Goal: Information Seeking & Learning: Learn about a topic

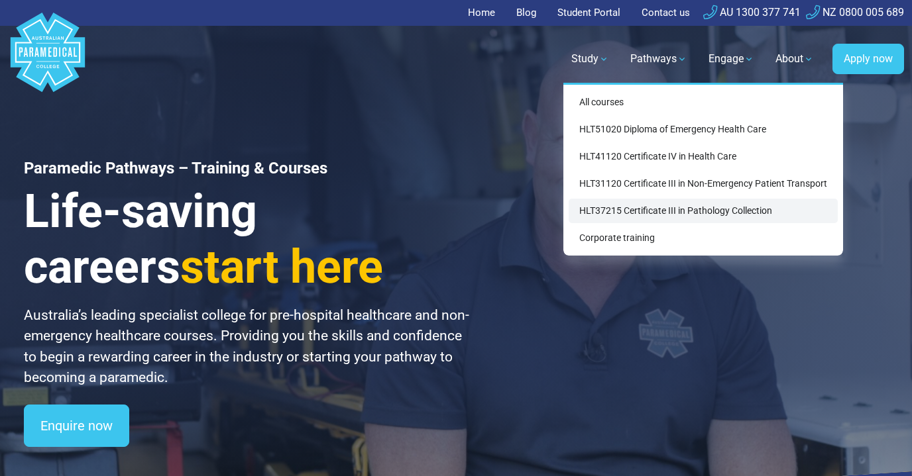
click at [630, 215] on link "HLT37215 Certificate III in Pathology Collection" at bounding box center [702, 211] width 269 height 25
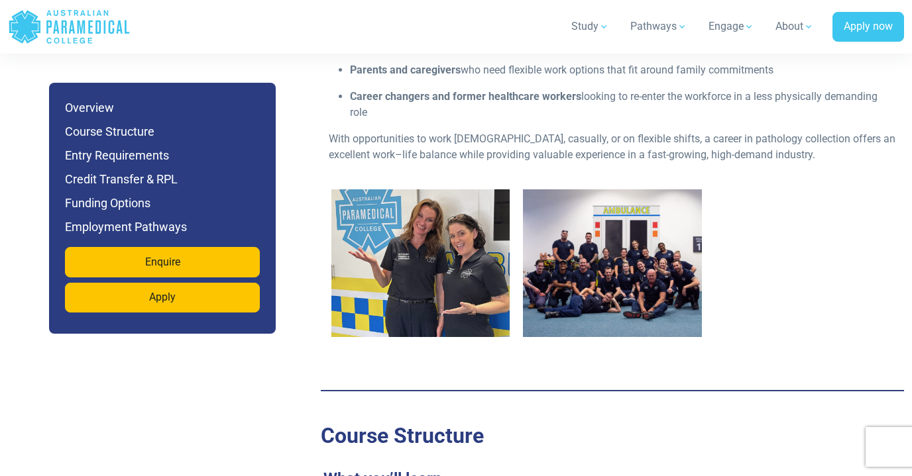
scroll to position [1812, 0]
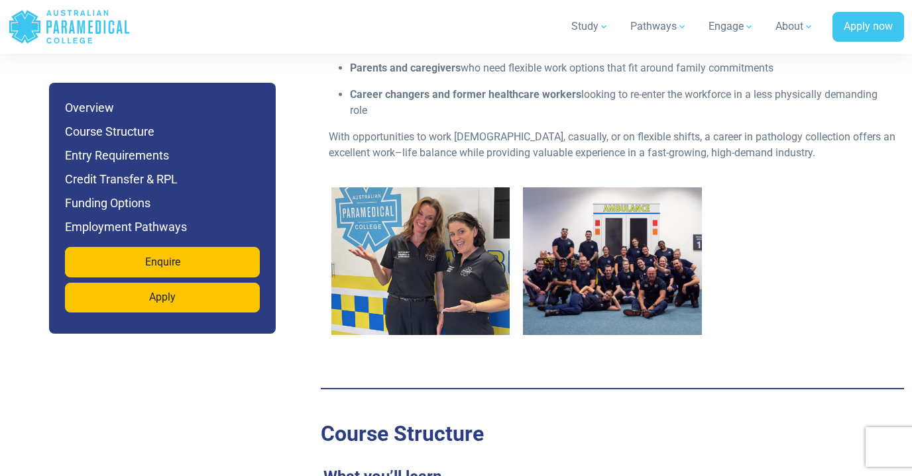
click at [443, 278] on img "1 / 2" at bounding box center [420, 261] width 178 height 148
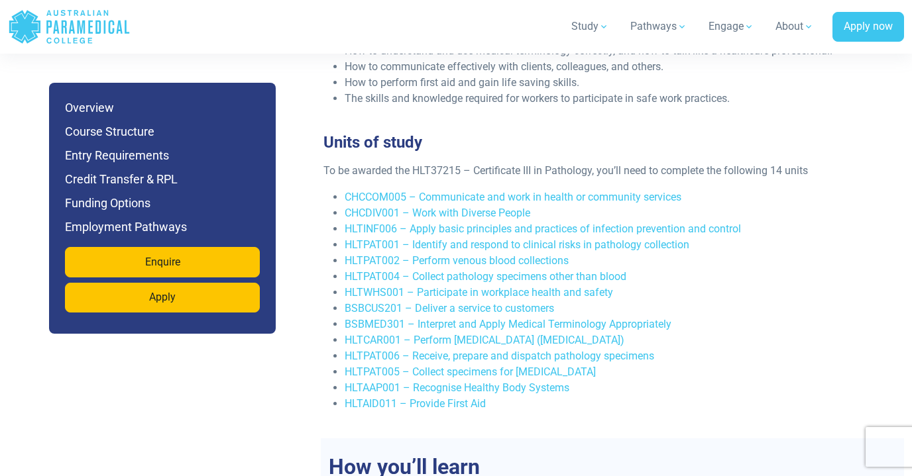
scroll to position [2495, 0]
click at [540, 266] on link "HLTPAT002 – Perform venous blood collections" at bounding box center [456, 260] width 224 height 13
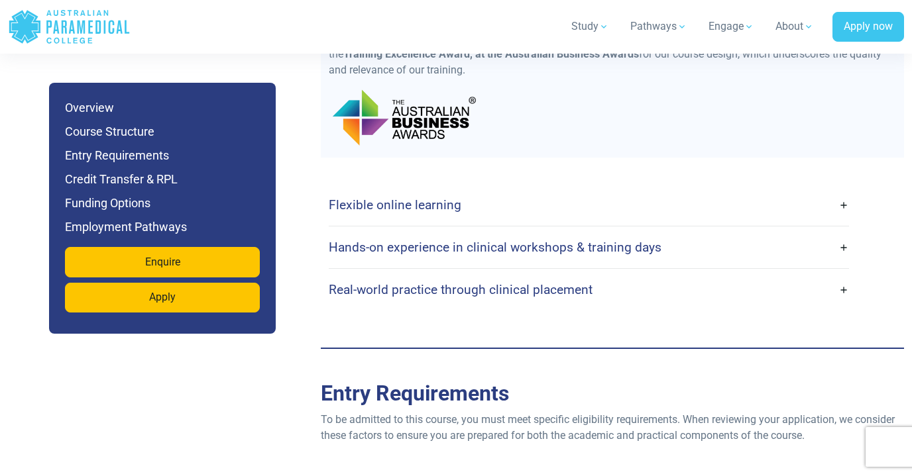
scroll to position [2983, 0]
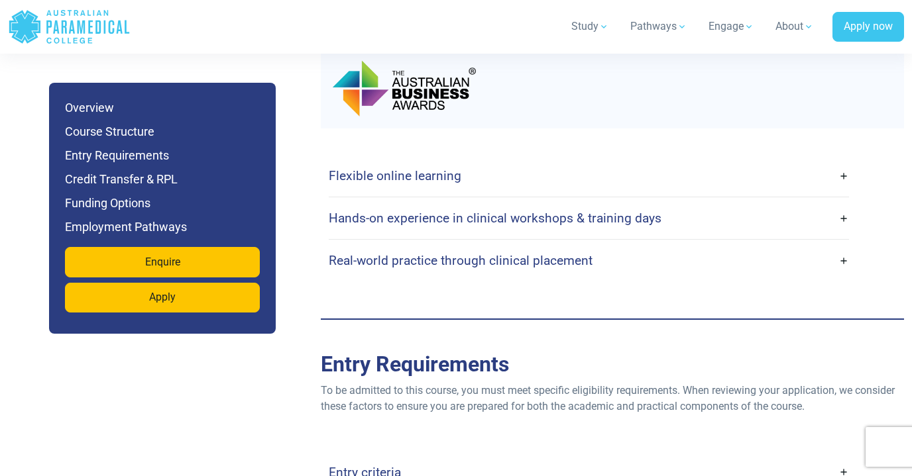
click at [841, 191] on link "Flexible online learning" at bounding box center [589, 175] width 520 height 31
click at [840, 189] on link "Flexible online learning" at bounding box center [589, 175] width 520 height 31
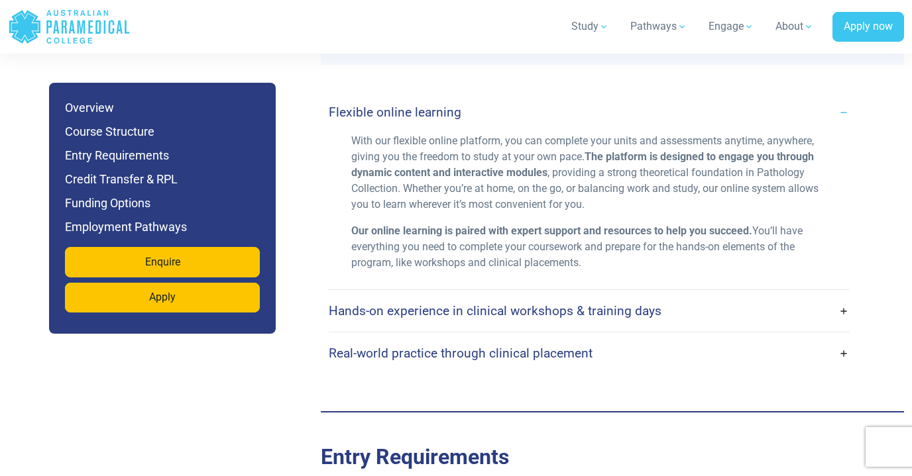
scroll to position [3048, 0]
click at [839, 325] on link "Hands-on experience in clinical workshops & training days" at bounding box center [589, 309] width 520 height 31
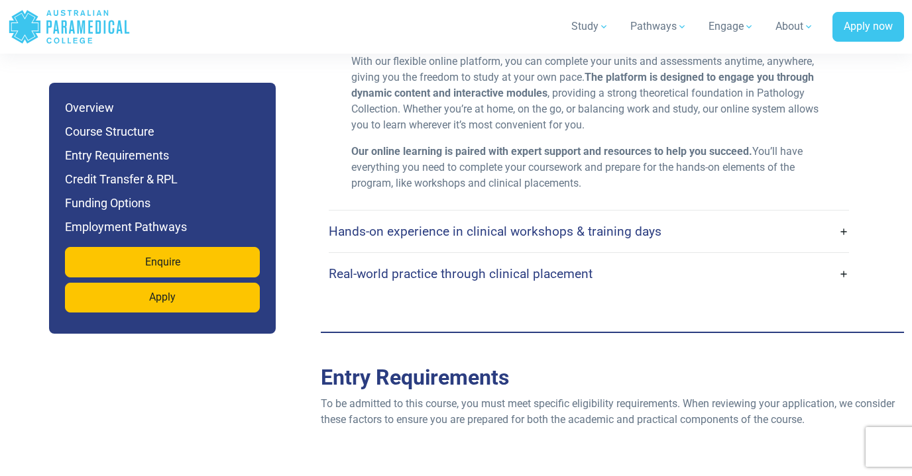
scroll to position [3127, 0]
click at [844, 244] on link "Hands-on experience in clinical workshops & training days" at bounding box center [589, 230] width 520 height 31
click at [843, 246] on link "Hands-on experience in clinical workshops & training days" at bounding box center [589, 230] width 520 height 31
click at [842, 246] on link "Hands-on experience in clinical workshops & training days" at bounding box center [589, 230] width 520 height 31
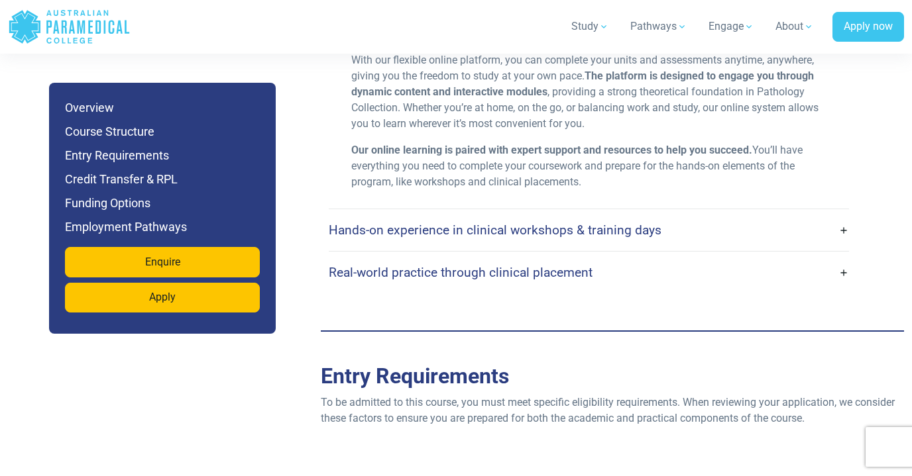
click at [812, 242] on link "Hands-on experience in clinical workshops & training days" at bounding box center [589, 230] width 520 height 31
click at [842, 243] on link "Hands-on experience in clinical workshops & training days" at bounding box center [589, 230] width 520 height 31
click at [869, 156] on div "Flexible online learning With our flexible online platform, you can complete yo…" at bounding box center [612, 152] width 567 height 283
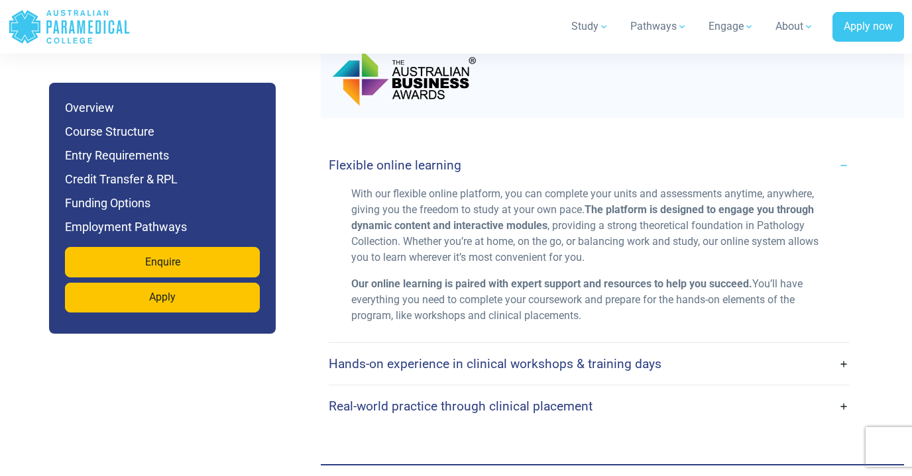
scroll to position [2988, 0]
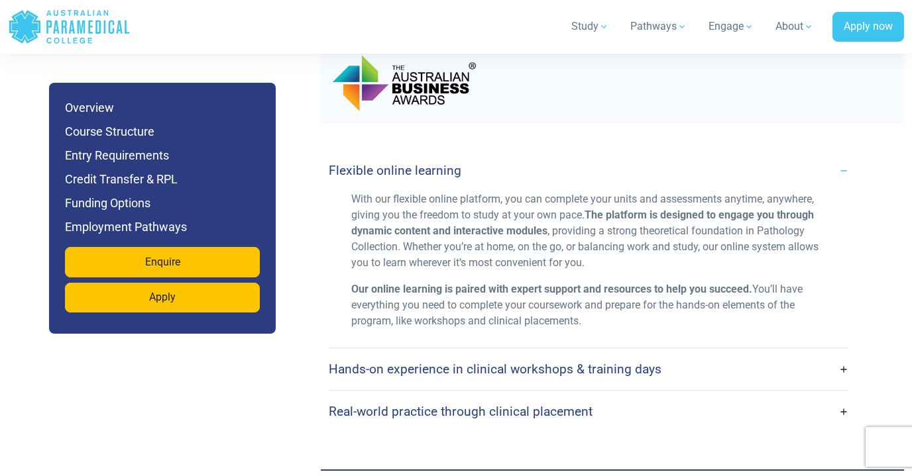
click at [845, 184] on link "Flexible online learning" at bounding box center [589, 170] width 520 height 31
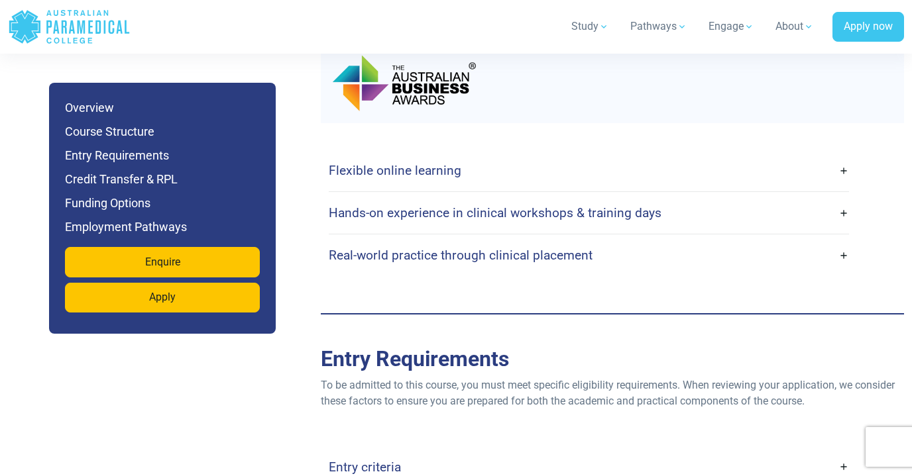
click at [844, 229] on link "Hands-on experience in clinical workshops & training days" at bounding box center [589, 212] width 520 height 31
click at [845, 270] on link "Real-world practice through clinical placement" at bounding box center [589, 255] width 520 height 31
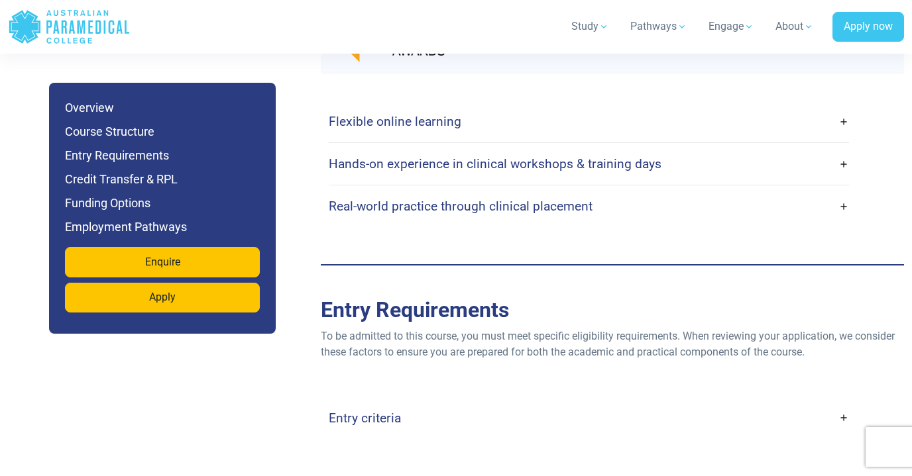
scroll to position [3039, 0]
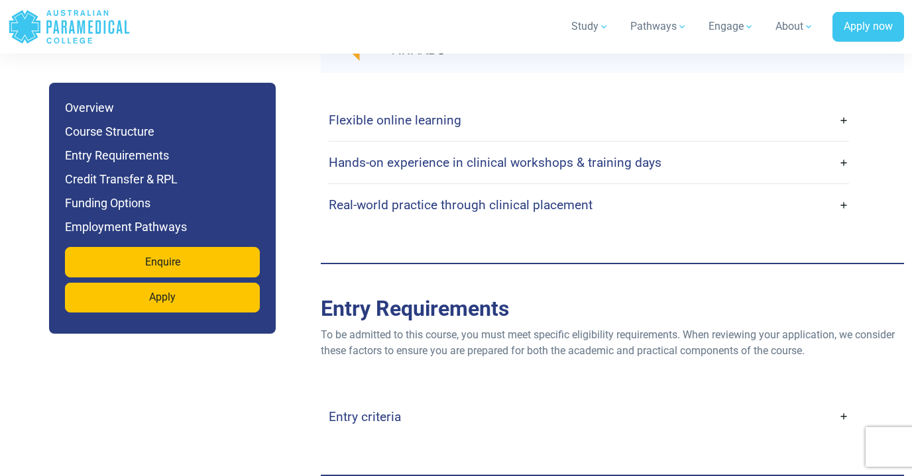
click at [639, 170] on h4 "Hands-on experience in clinical workshops & training days" at bounding box center [495, 162] width 333 height 15
click at [596, 170] on h4 "Hands-on experience in clinical workshops & training days" at bounding box center [495, 162] width 333 height 15
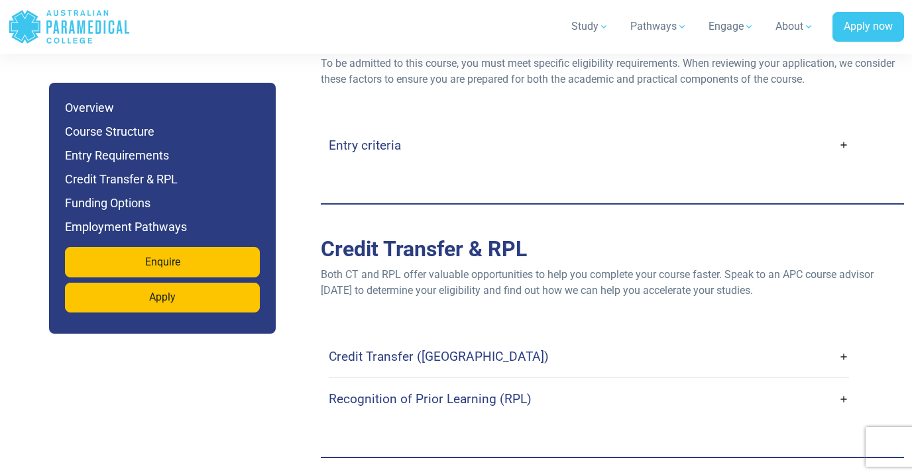
scroll to position [3286, 0]
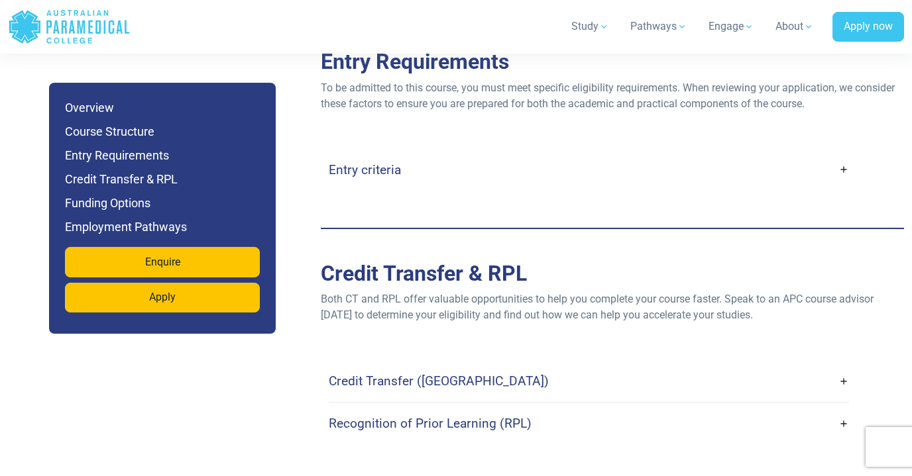
click at [845, 184] on link "Entry criteria" at bounding box center [589, 169] width 520 height 31
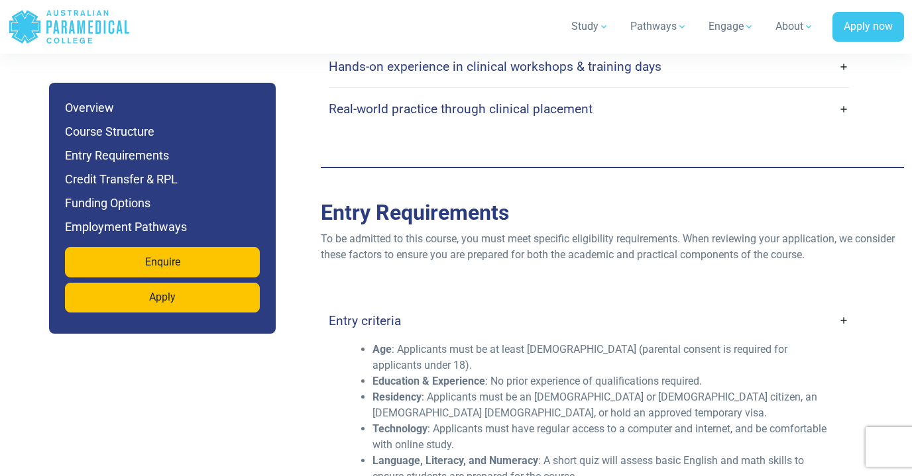
scroll to position [3046, 0]
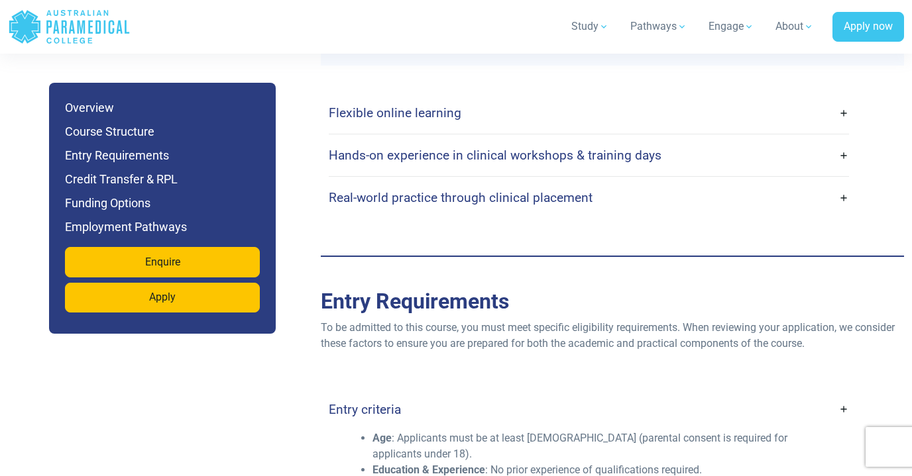
click at [841, 169] on link "Hands-on experience in clinical workshops & training days" at bounding box center [589, 155] width 520 height 31
click at [845, 170] on link "Hands-on experience in clinical workshops & training days" at bounding box center [589, 155] width 520 height 31
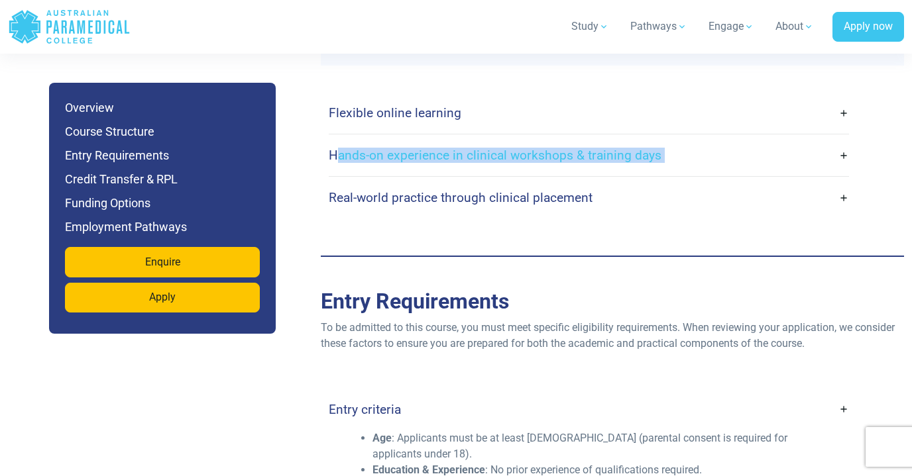
click at [845, 170] on link "Hands-on experience in clinical workshops & training days" at bounding box center [589, 155] width 520 height 31
click at [815, 171] on link "Hands-on experience in clinical workshops & training days" at bounding box center [589, 155] width 520 height 31
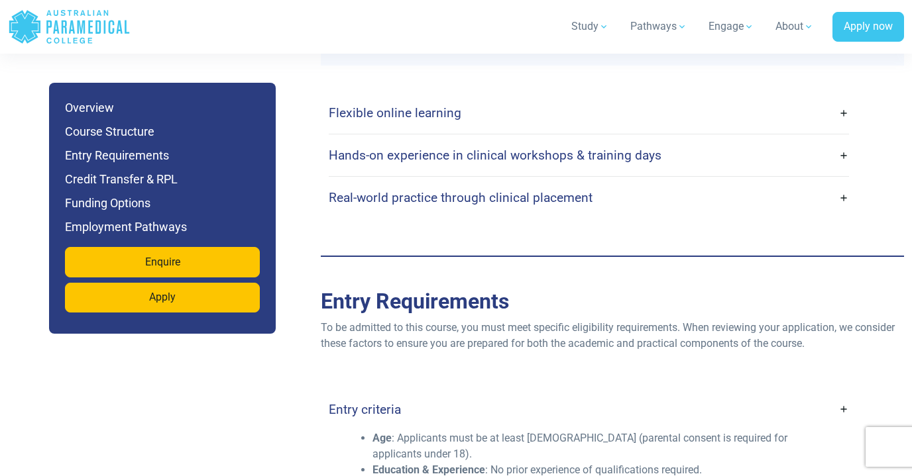
click at [601, 163] on h4 "Hands-on experience in clinical workshops & training days" at bounding box center [495, 155] width 333 height 15
click at [568, 205] on h4 "Real-world practice through clinical placement" at bounding box center [461, 197] width 264 height 15
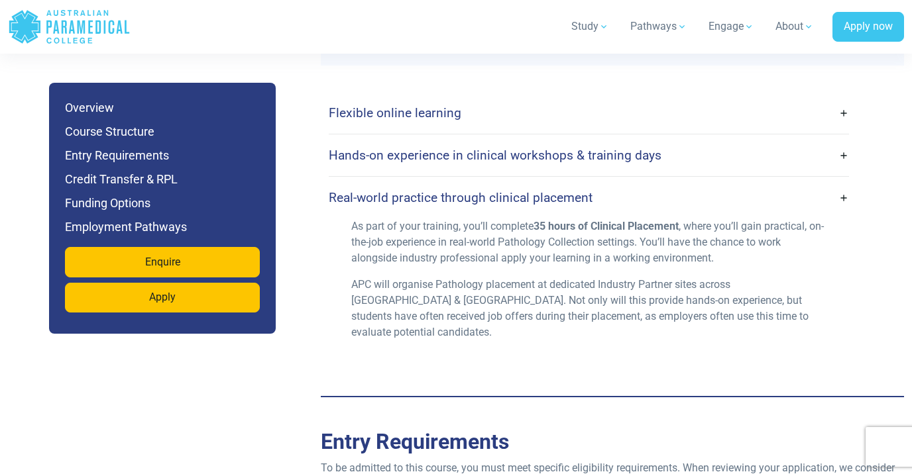
click at [455, 163] on h4 "Hands-on experience in clinical workshops & training days" at bounding box center [495, 155] width 333 height 15
click at [426, 205] on h4 "Real-world practice through clinical placement" at bounding box center [461, 197] width 264 height 15
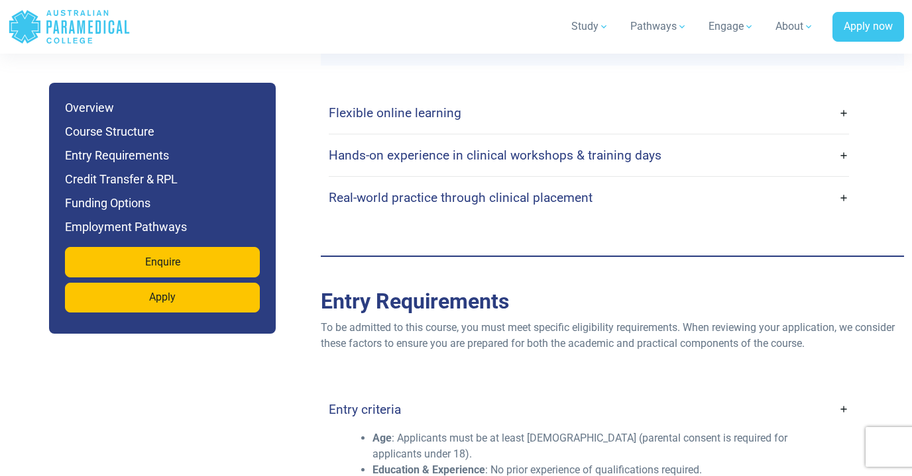
click at [390, 163] on h4 "Hands-on experience in clinical workshops & training days" at bounding box center [495, 155] width 333 height 15
click at [346, 163] on h4 "Hands-on experience in clinical workshops & training days" at bounding box center [495, 155] width 333 height 15
click at [841, 171] on link "Hands-on experience in clinical workshops & training days" at bounding box center [589, 155] width 520 height 31
click at [841, 170] on link "Hands-on experience in clinical workshops & training days" at bounding box center [589, 155] width 520 height 31
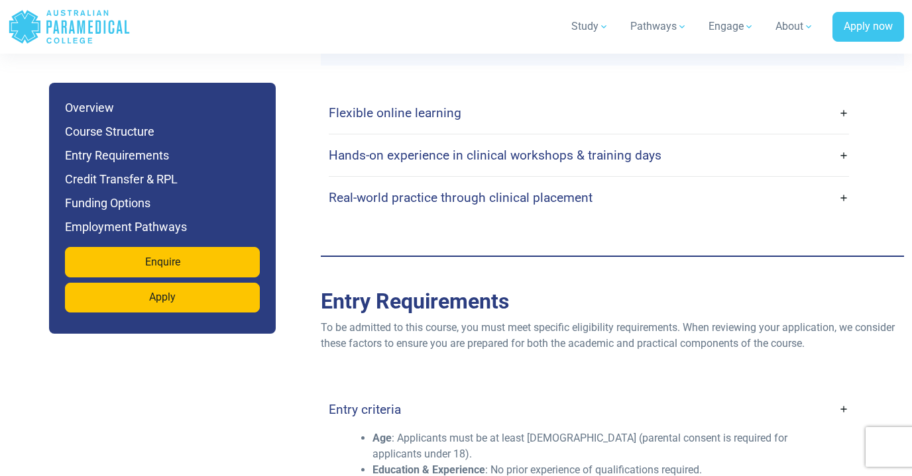
click at [821, 168] on link "Hands-on experience in clinical workshops & training days" at bounding box center [589, 155] width 520 height 31
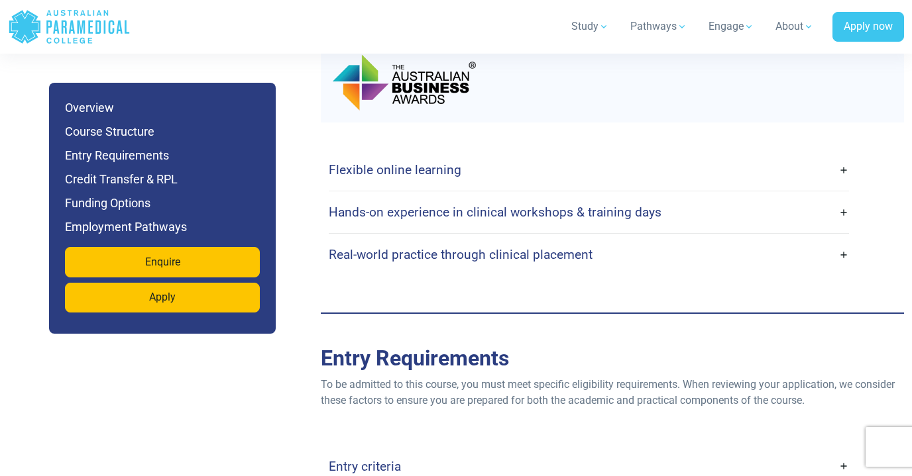
scroll to position [2939, 0]
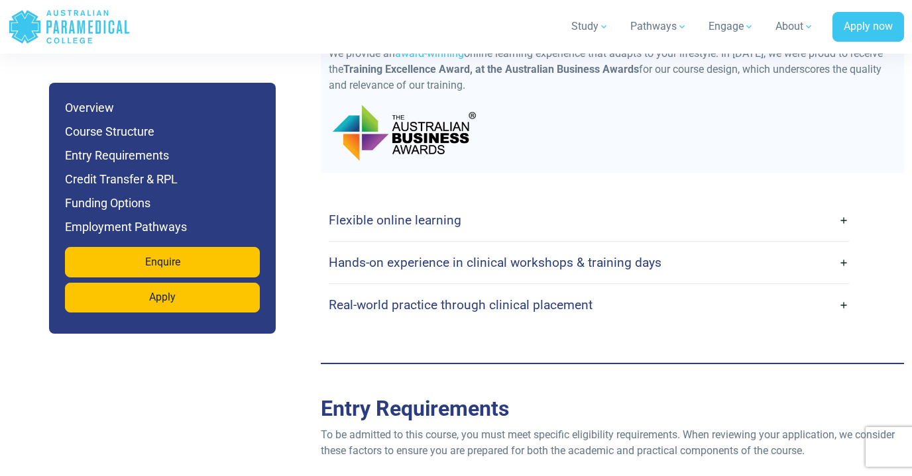
click at [838, 274] on link "Hands-on experience in clinical workshops & training days" at bounding box center [589, 262] width 520 height 31
click at [847, 276] on link "Hands-on experience in clinical workshops & training days" at bounding box center [589, 262] width 520 height 31
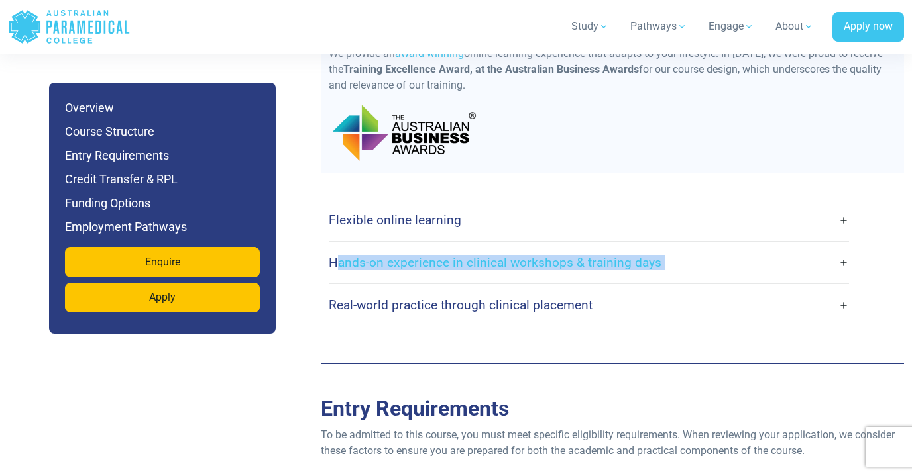
click at [847, 276] on link "Hands-on experience in clinical workshops & training days" at bounding box center [589, 262] width 520 height 31
click at [629, 270] on h4 "Hands-on experience in clinical workshops & training days" at bounding box center [495, 262] width 333 height 15
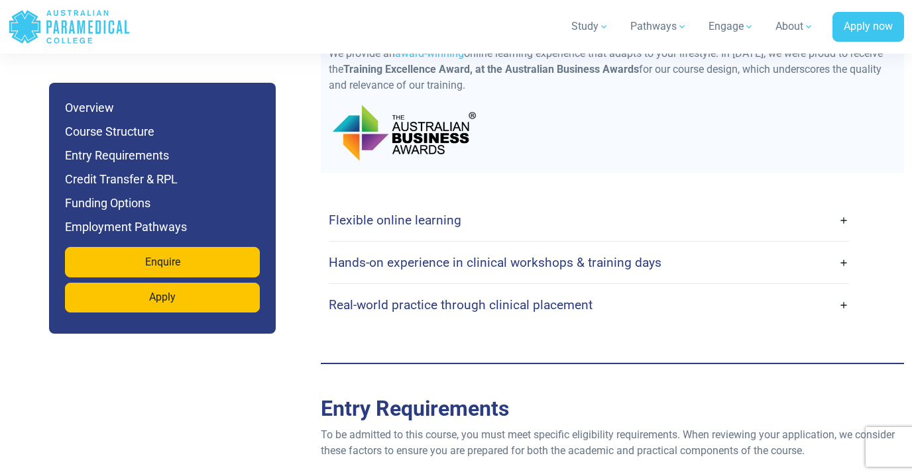
click at [425, 228] on h4 "Flexible online learning" at bounding box center [395, 220] width 132 height 15
click at [413, 313] on h4 "Real-world practice through clinical placement" at bounding box center [461, 304] width 264 height 15
click at [844, 232] on link "Flexible online learning" at bounding box center [589, 220] width 520 height 31
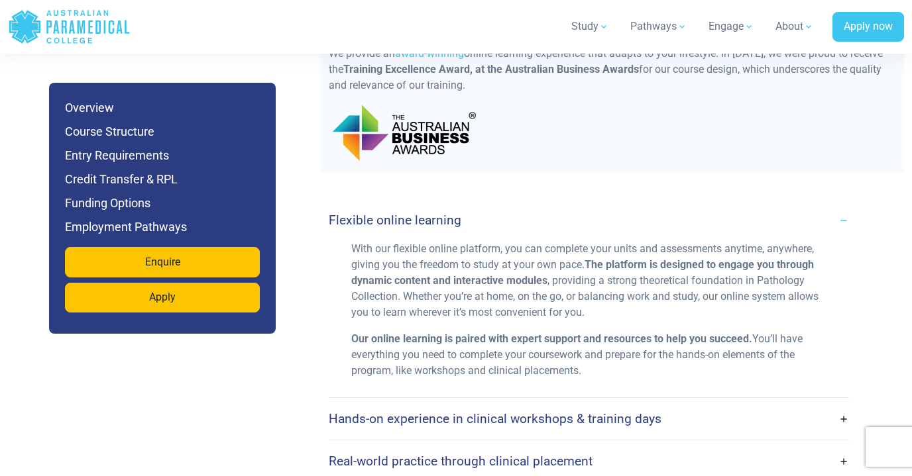
click at [844, 232] on link "Flexible online learning" at bounding box center [589, 220] width 520 height 31
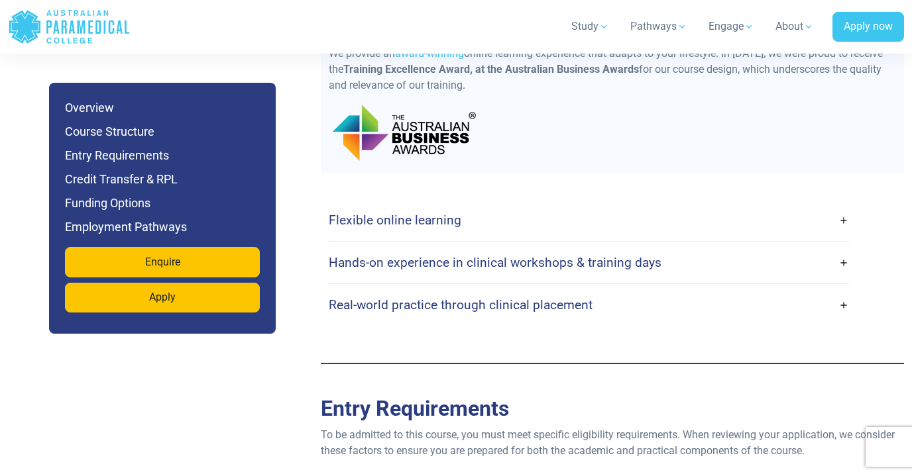
click at [845, 277] on link "Hands-on experience in clinical workshops & training days" at bounding box center [589, 262] width 520 height 31
click at [845, 321] on link "Real-world practice through clinical placement" at bounding box center [589, 304] width 520 height 31
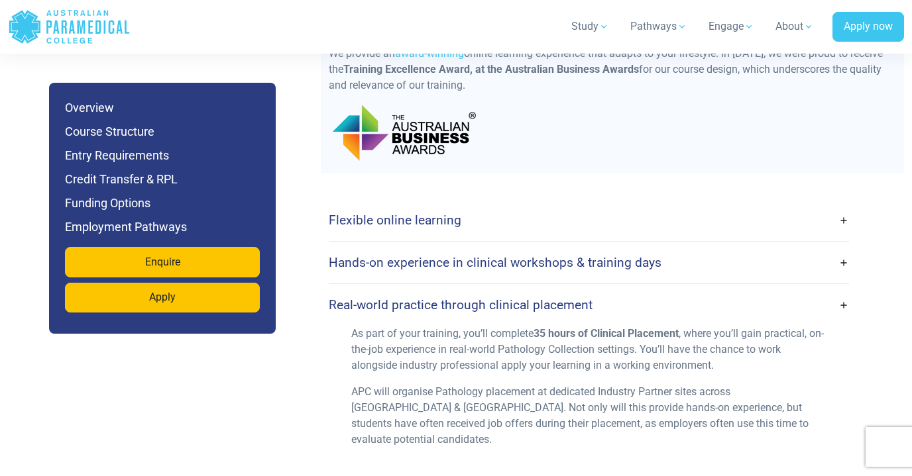
click at [845, 321] on link "Real-world practice through clinical placement" at bounding box center [589, 304] width 520 height 31
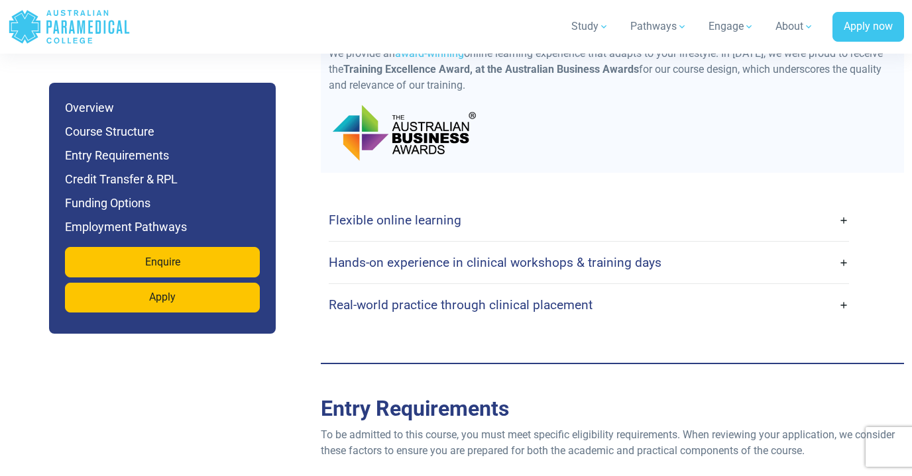
click at [845, 277] on link "Hands-on experience in clinical workshops & training days" at bounding box center [589, 262] width 520 height 31
click at [844, 277] on link "Hands-on experience in clinical workshops & training days" at bounding box center [589, 262] width 520 height 31
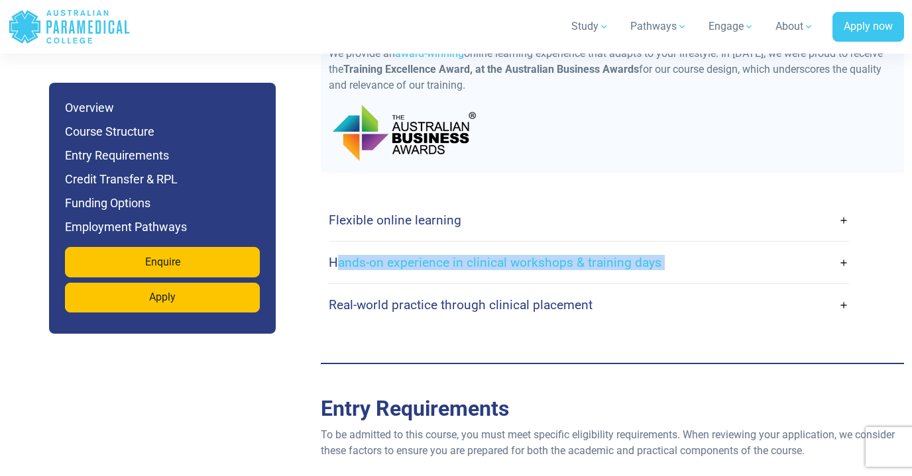
click at [844, 277] on link "Hands-on experience in clinical workshops & training days" at bounding box center [589, 262] width 520 height 31
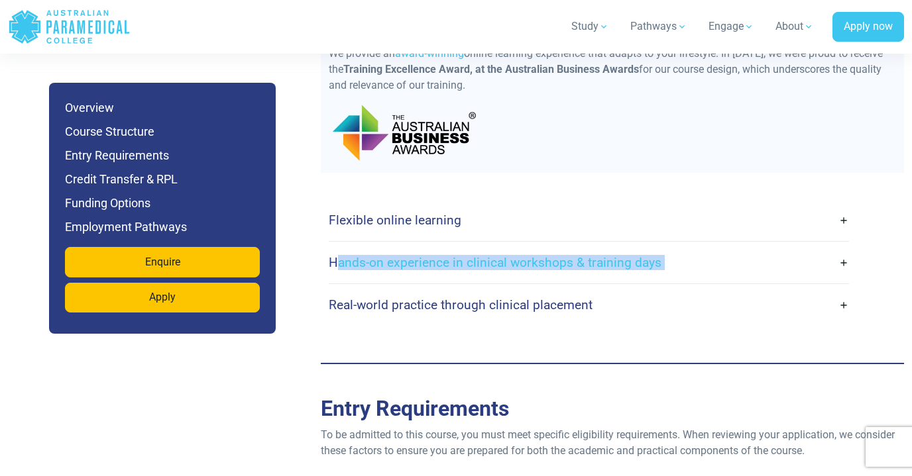
click at [844, 277] on link "Hands-on experience in clinical workshops & training days" at bounding box center [589, 262] width 520 height 31
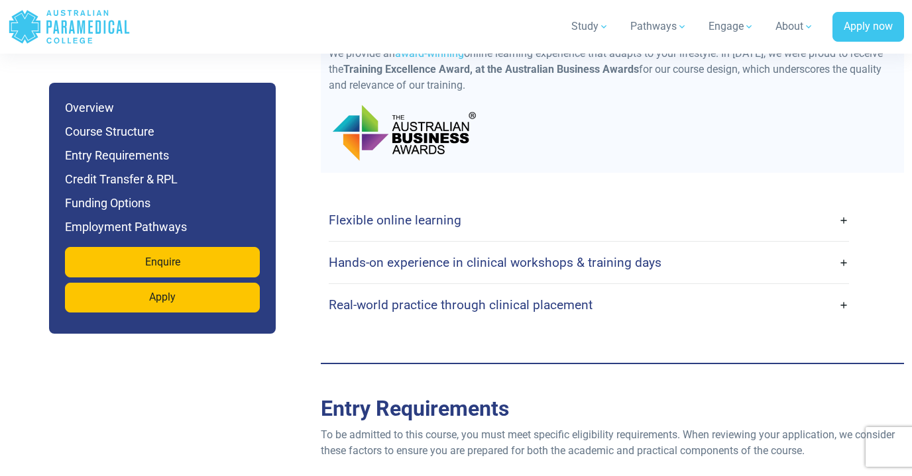
click at [791, 197] on div "Flexible online learning With our flexible online platform, you can complete yo…" at bounding box center [612, 263] width 583 height 180
click at [843, 278] on link "Hands-on experience in clinical workshops & training days" at bounding box center [589, 262] width 520 height 31
click at [840, 321] on link "Real-world practice through clinical placement" at bounding box center [589, 304] width 520 height 31
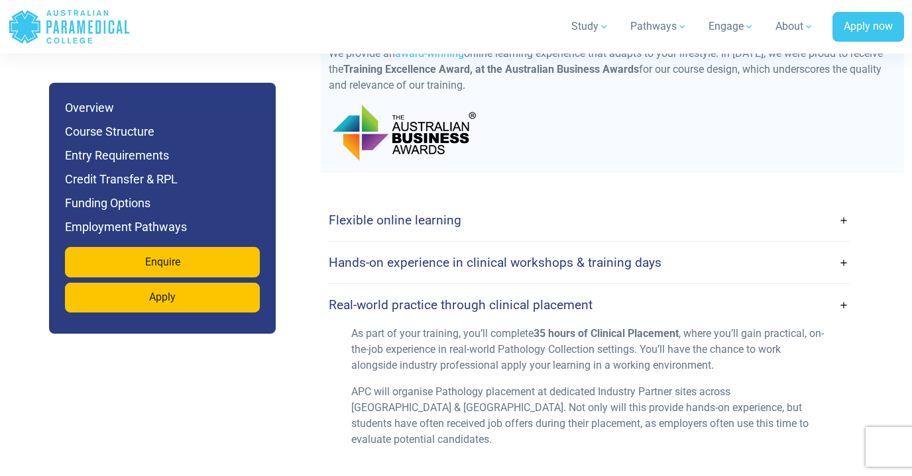
click at [840, 321] on link "Real-world practice through clinical placement" at bounding box center [589, 304] width 520 height 31
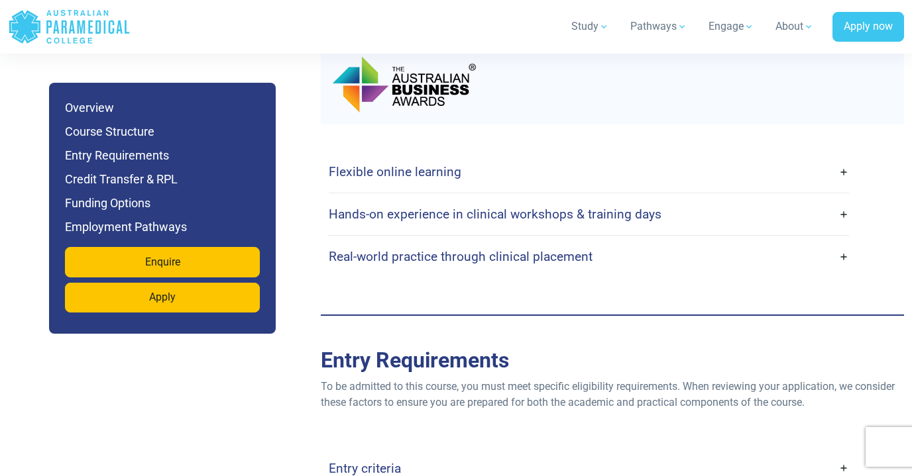
scroll to position [2988, 0]
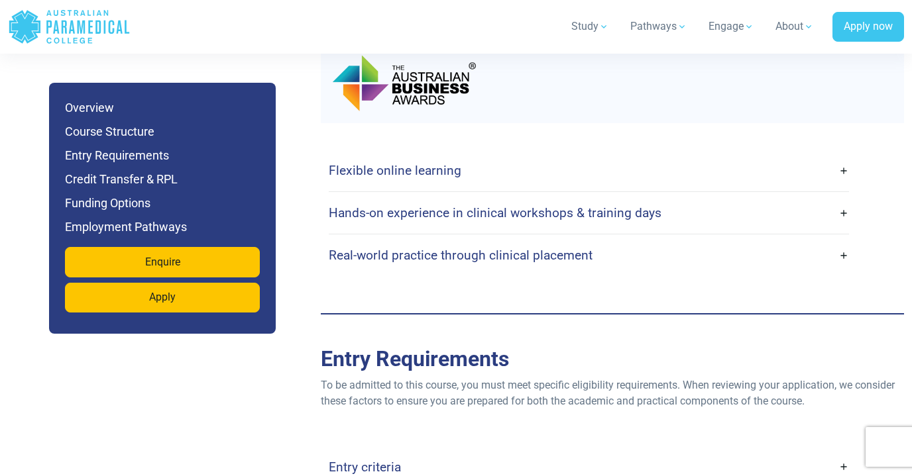
click at [846, 227] on link "Hands-on experience in clinical workshops & training days" at bounding box center [589, 212] width 520 height 31
click at [843, 181] on link "Flexible online learning" at bounding box center [589, 170] width 520 height 31
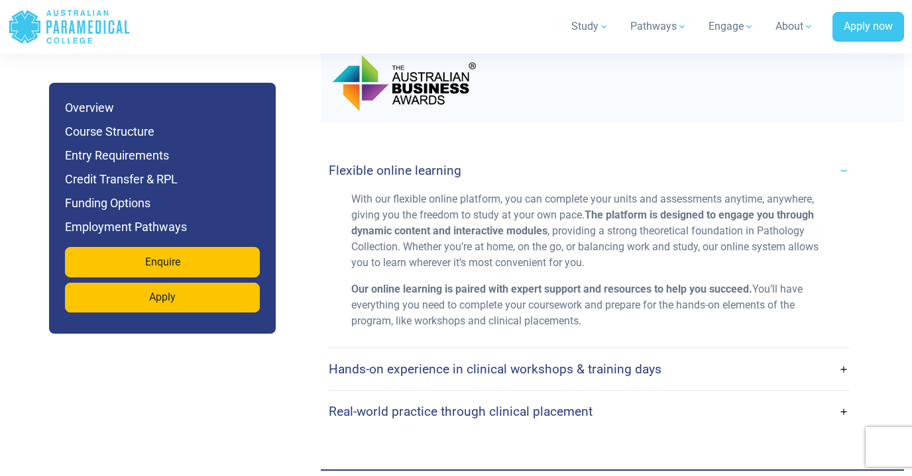
click at [843, 383] on link "Hands-on experience in clinical workshops & training days" at bounding box center [589, 369] width 520 height 31
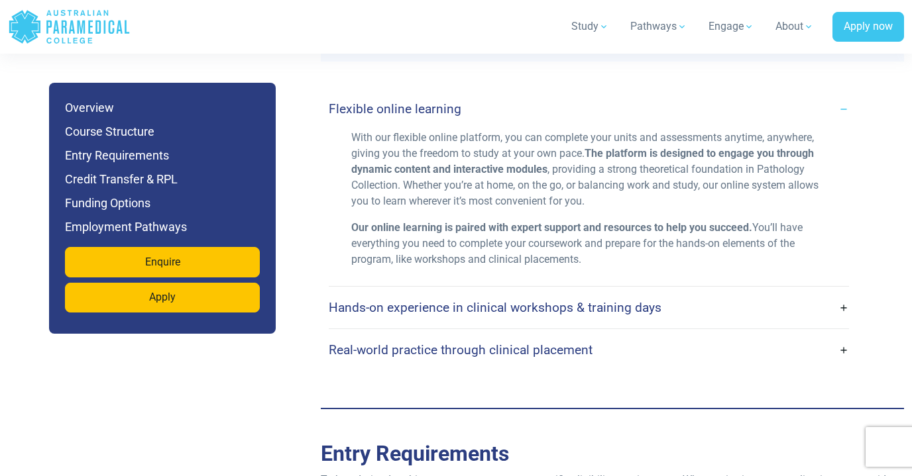
click at [845, 323] on link "Hands-on experience in clinical workshops & training days" at bounding box center [589, 307] width 520 height 31
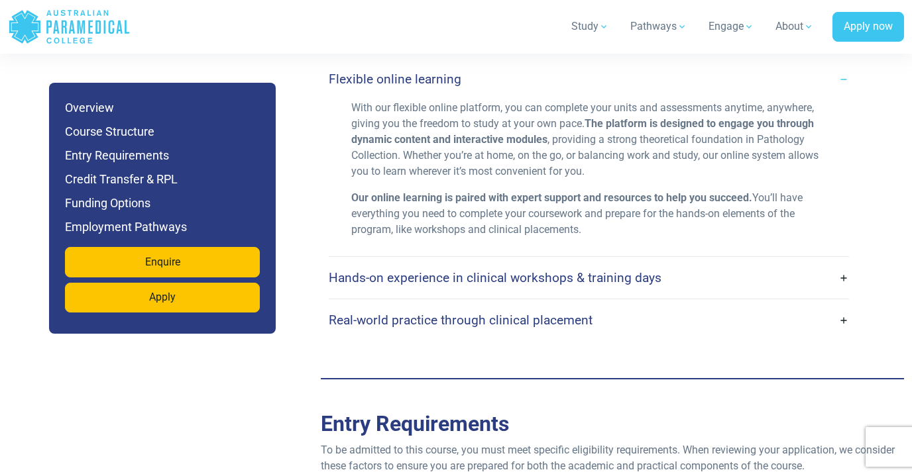
scroll to position [3091, 0]
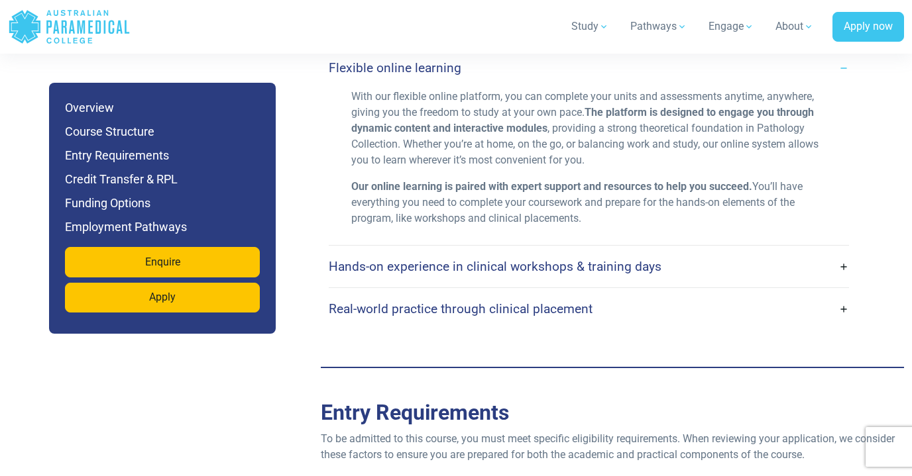
click at [842, 282] on link "Hands-on experience in clinical workshops & training days" at bounding box center [589, 266] width 520 height 31
click at [843, 323] on link "Real-world practice through clinical placement" at bounding box center [589, 308] width 520 height 31
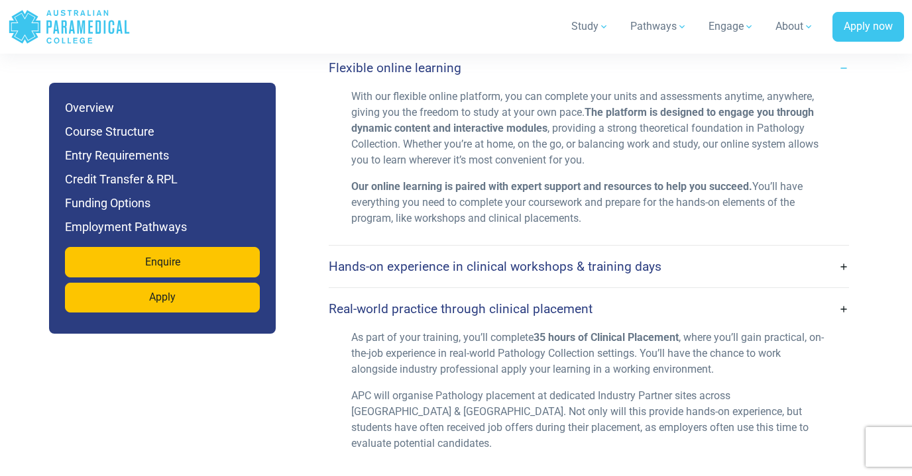
click at [843, 323] on link "Real-world practice through clinical placement" at bounding box center [589, 308] width 520 height 31
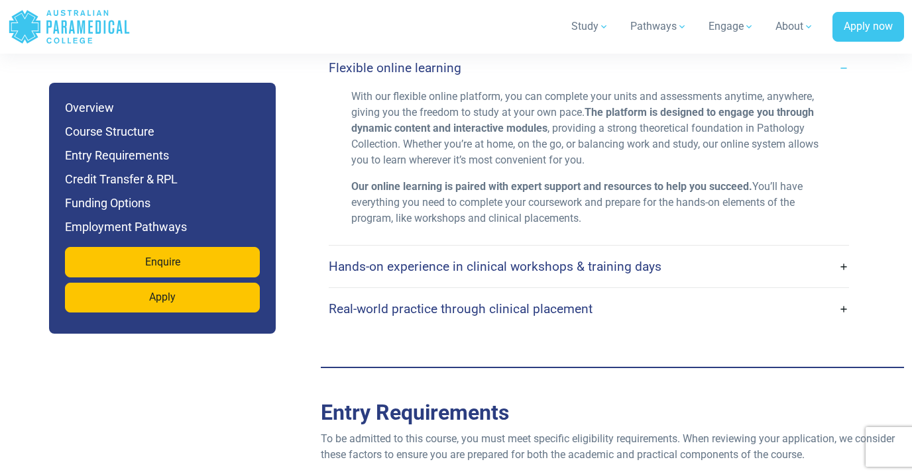
click at [843, 323] on link "Real-world practice through clinical placement" at bounding box center [589, 308] width 520 height 31
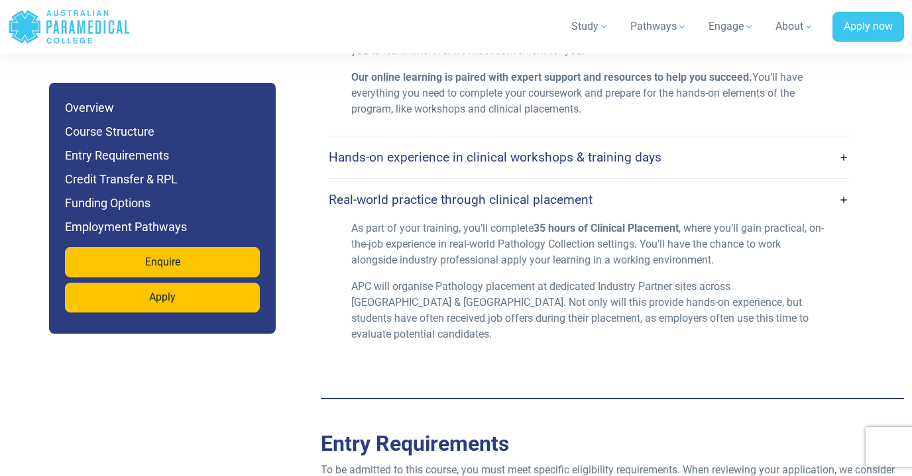
scroll to position [3199, 0]
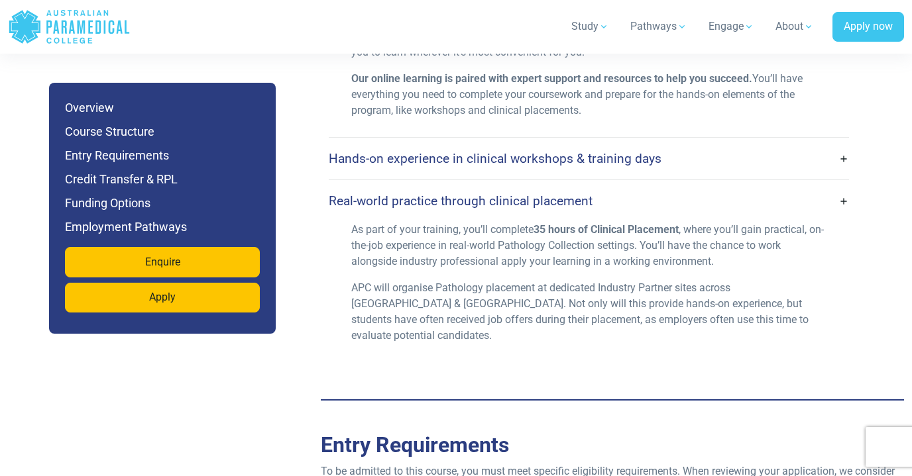
click at [844, 213] on link "Real-world practice through clinical placement" at bounding box center [589, 200] width 520 height 31
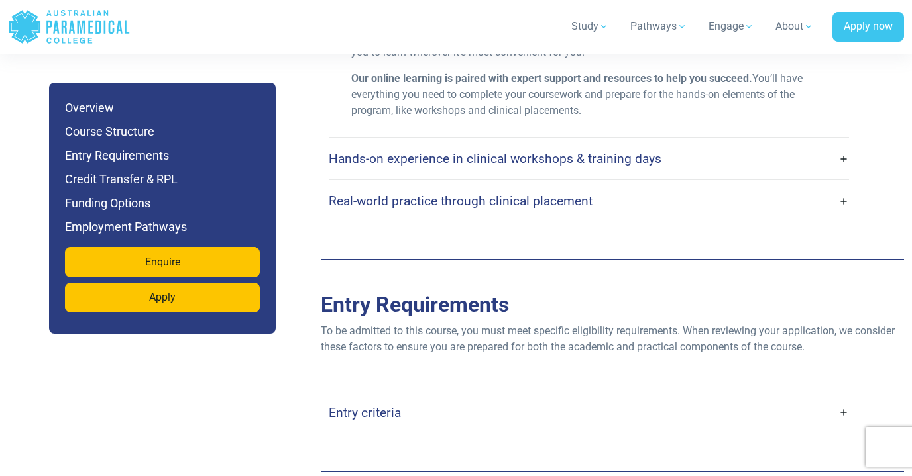
click at [846, 174] on link "Hands-on experience in clinical workshops & training days" at bounding box center [589, 158] width 520 height 31
click at [843, 174] on link "Hands-on experience in clinical workshops & training days" at bounding box center [589, 158] width 520 height 31
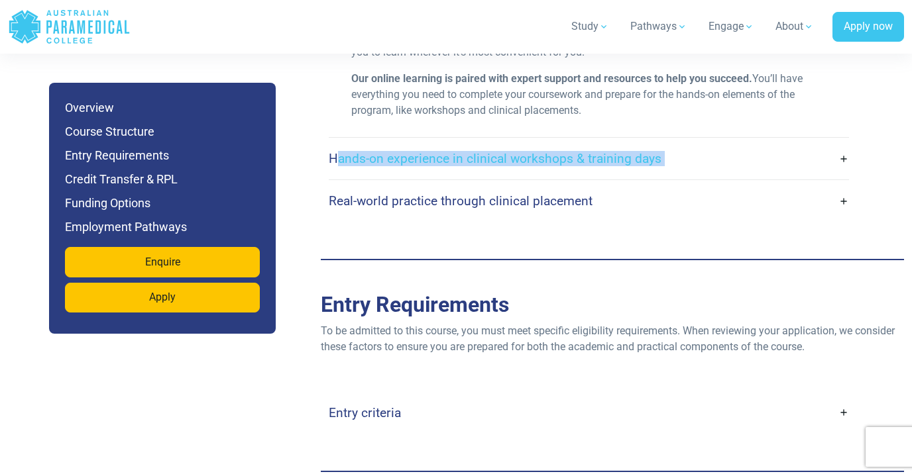
click at [843, 174] on link "Hands-on experience in clinical workshops & training days" at bounding box center [589, 158] width 520 height 31
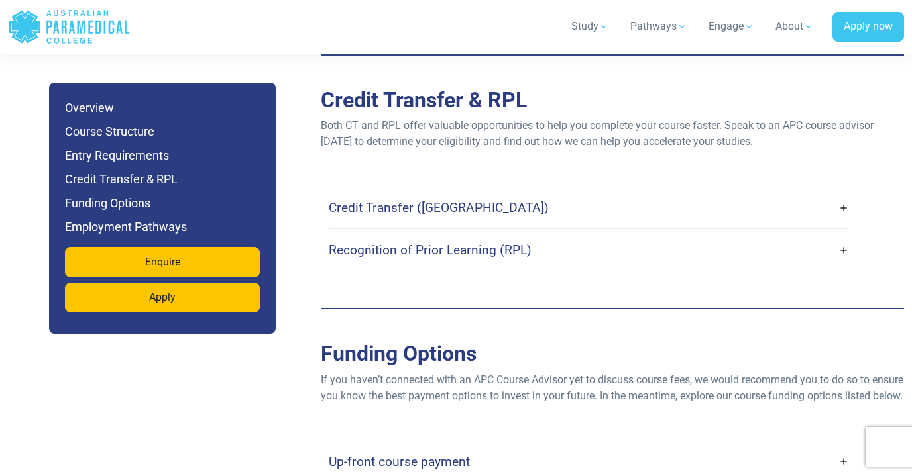
scroll to position [3617, 0]
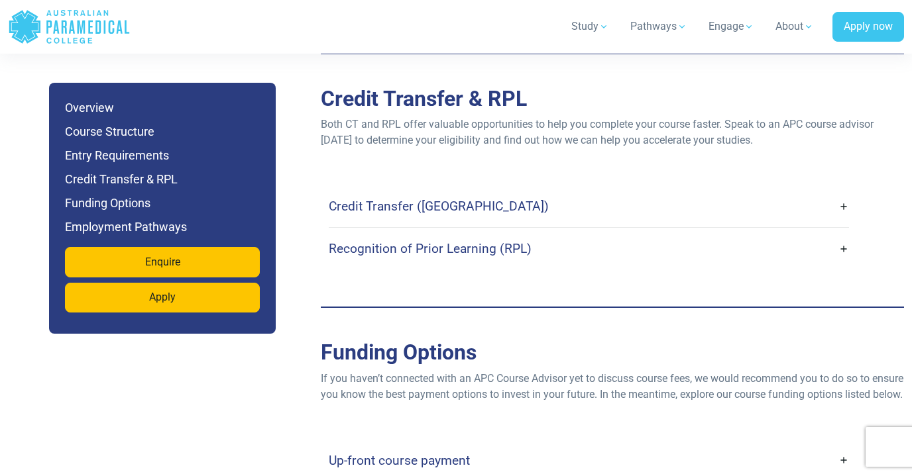
click at [845, 222] on link "Credit Transfer ([GEOGRAPHIC_DATA])" at bounding box center [589, 206] width 520 height 31
